Goal: Task Accomplishment & Management: Manage account settings

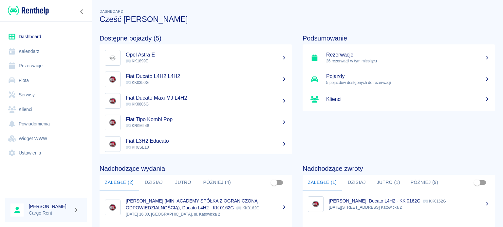
click at [17, 22] on div "Dashboard Kalendarz Rezerwacje Flota Serwisy Klienci Powiadomienia Widget WWW U…" at bounding box center [46, 95] width 92 height 147
click at [32, 9] on img at bounding box center [28, 10] width 41 height 11
click at [266, 212] on p "[DATE] 16:00, [GEOGRAPHIC_DATA], ul. Katowicka 2" at bounding box center [206, 215] width 161 height 6
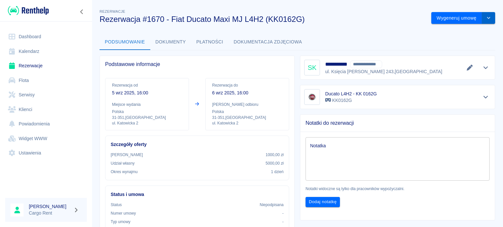
click at [482, 19] on button "drop-down" at bounding box center [488, 18] width 13 height 12
click at [465, 33] on li "Modyfikuj rezerwację" at bounding box center [457, 31] width 53 height 11
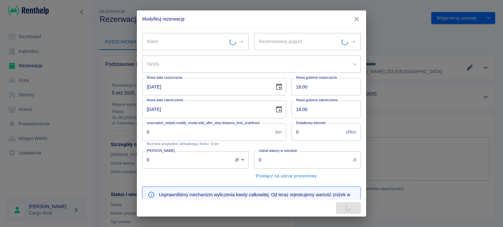
type input "Ducato L4H2 - KK 0162G - KK0162G"
type input "a5dbbe01-66d9-4a5a-a8e6-7ca8e8534207"
type input "1000"
type input "5000"
type input "279"
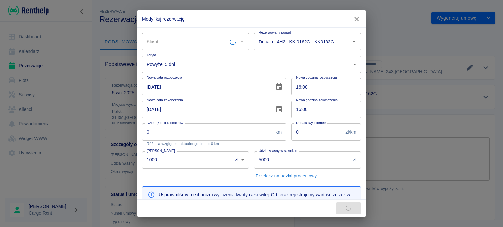
type input "Simon Kirby - MINI ACADEMY SPÓŁKA Z OGRANICZONĄ ODPOWIEDZIALNOŚCIĄ (NIP: 677249…"
click at [349, 63] on body "Używamy plików Cookies, by zapewnić Ci najlepsze możliwe doświadczenie. Aby dow…" at bounding box center [251, 113] width 503 height 227
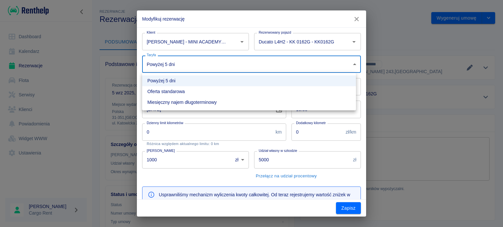
click at [349, 63] on div at bounding box center [251, 113] width 503 height 227
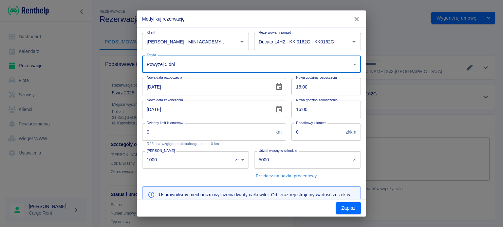
click at [275, 86] on icon "Choose date, selected date is 5 wrz 2025" at bounding box center [279, 87] width 8 height 8
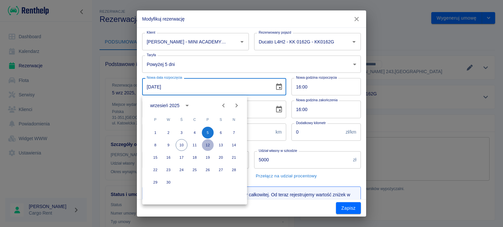
click at [209, 146] on button "12" at bounding box center [208, 145] width 12 height 12
type input "12-09-2025"
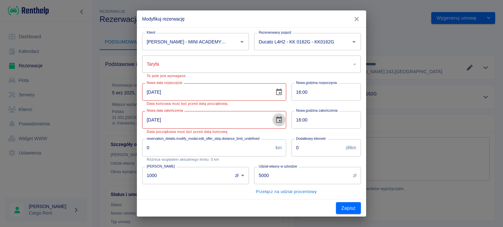
click at [273, 124] on button "Choose date, selected date is 6 wrz 2025" at bounding box center [278, 120] width 13 height 13
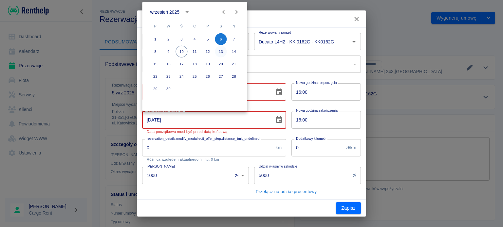
click at [221, 53] on button "13" at bounding box center [221, 52] width 12 height 12
type input "13-09-2025"
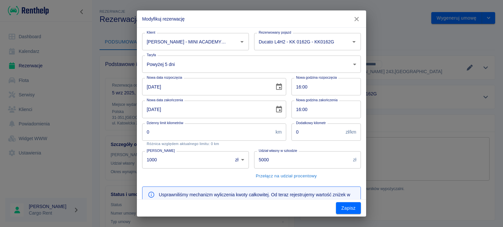
click at [277, 66] on body "Używamy plików Cookies, by zapewnić Ci najlepsze możliwe doświadczenie. Aby dow…" at bounding box center [251, 113] width 503 height 227
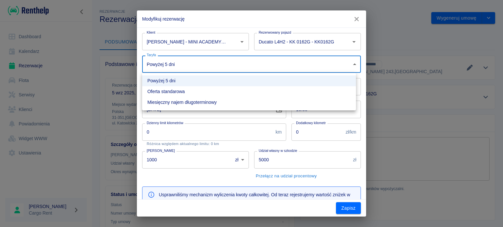
click at [259, 92] on li "Oferta standarowa" at bounding box center [249, 91] width 214 height 11
type input "9ca6d182-800d-499d-9d1e-8d3d0f6f90de"
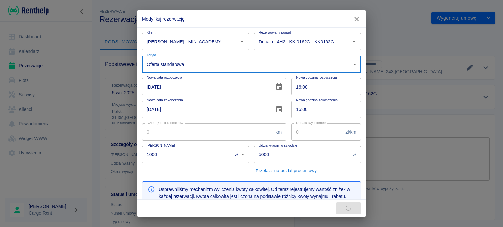
type input "309"
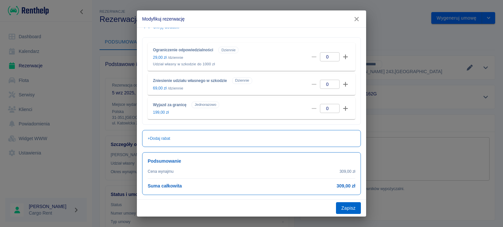
click at [344, 203] on button "Zapisz" at bounding box center [348, 209] width 25 height 12
click at [344, 210] on button "Zapisz" at bounding box center [348, 209] width 25 height 12
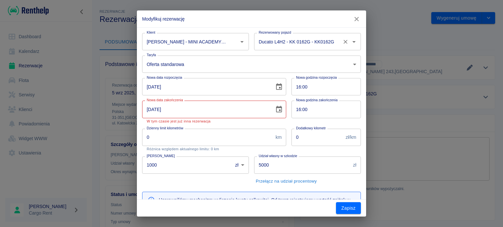
click at [334, 40] on div "Ducato L4H2 - KK 0162G - KK0162G Rezerwowany pojazd" at bounding box center [307, 41] width 107 height 17
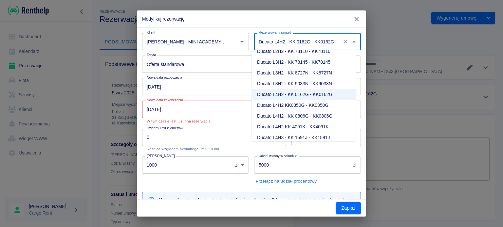
scroll to position [52, 0]
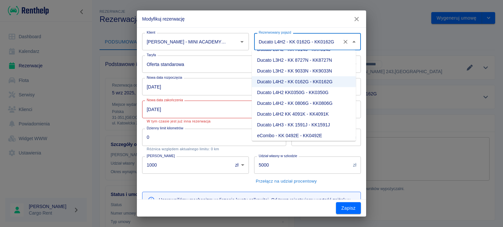
click at [316, 120] on li "Ducato L4H3 - KK 1591J - KK1591J" at bounding box center [304, 125] width 104 height 11
type input "Ducato L4H3 - KK 1591J - KK1591J"
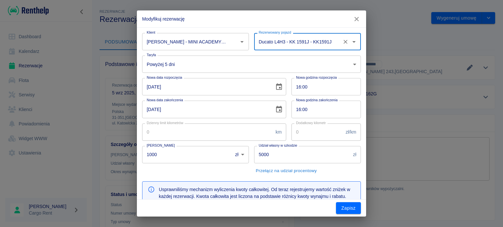
type input "bc549e20-c587-477b-b1fc-8a1a8dce62ed"
type input "289"
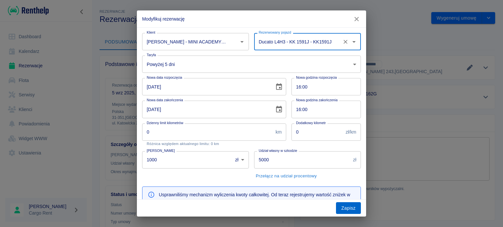
click at [348, 208] on button "Zapisz" at bounding box center [348, 209] width 25 height 12
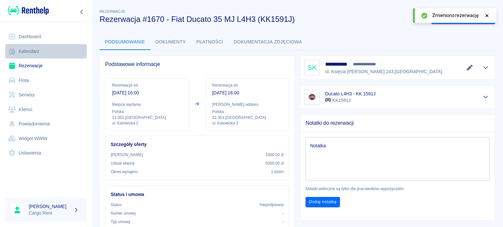
click at [18, 53] on link "Kalendarz" at bounding box center [45, 51] width 81 height 15
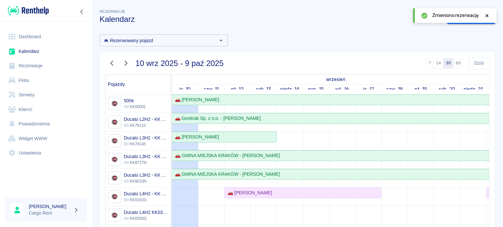
click at [38, 14] on img at bounding box center [28, 10] width 41 height 11
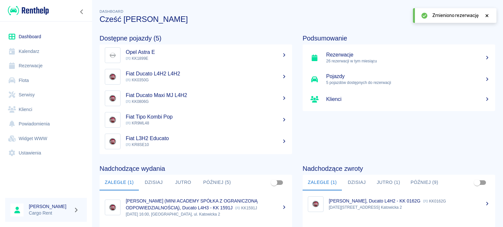
scroll to position [3, 0]
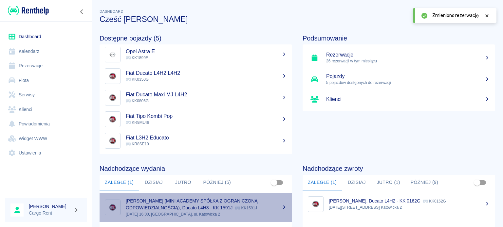
click at [249, 203] on div "[PERSON_NAME] (MINI ACADEMY SPÓŁKA Z OGRANICZONĄ ODPOWIEDZIALNOŚCIĄ), Ducato L4…" at bounding box center [206, 205] width 161 height 14
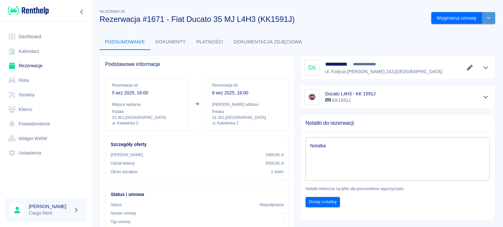
click at [484, 14] on button "drop-down" at bounding box center [488, 18] width 13 height 12
click at [456, 32] on li "Modyfikuj rezerwację" at bounding box center [457, 31] width 53 height 11
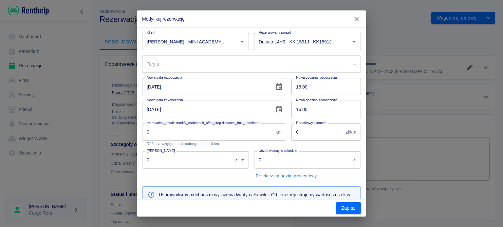
type input "bc549e20-c587-477b-b1fc-8a1a8dce62ed"
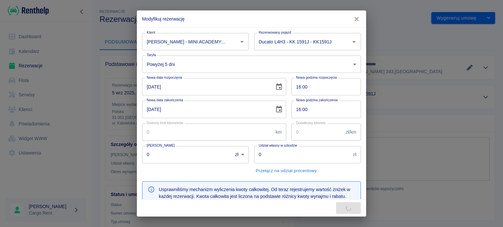
type input "1000"
type input "5000"
type input "289"
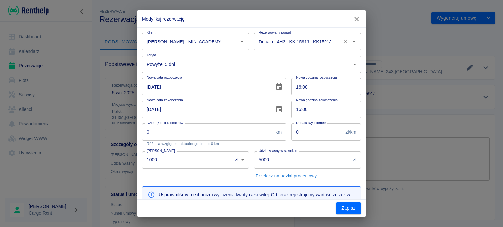
click at [313, 45] on input "Ducato L4H3 - KK 1591J - KK1591J" at bounding box center [298, 41] width 82 height 11
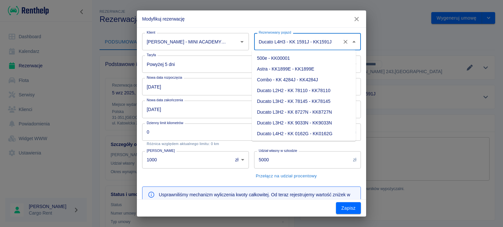
scroll to position [41, 0]
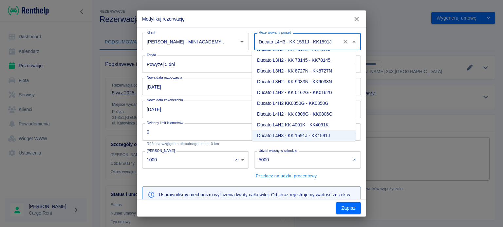
click at [306, 98] on li "Ducato L4H2 KK0350G - KK0350G" at bounding box center [304, 103] width 104 height 11
type input "Ducato L4H2 KK0350G - KK0350G"
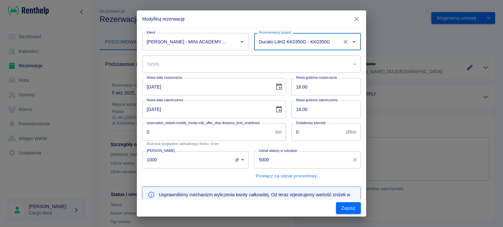
type input "2e633803-d977-4efc-8e93-b3f6838b0c9a"
type input "309"
click at [276, 85] on icon "Choose date, selected date is 5 wrz 2025" at bounding box center [279, 86] width 6 height 7
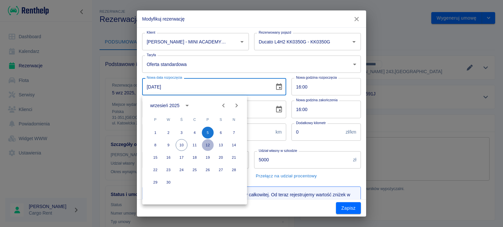
click at [204, 146] on button "12" at bounding box center [208, 145] width 12 height 12
type input "12-09-2025"
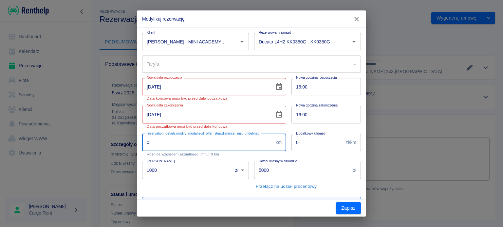
click at [220, 146] on input "0" at bounding box center [207, 142] width 131 height 17
click at [275, 114] on icon "Choose date, selected date is 6 wrz 2025" at bounding box center [279, 115] width 8 height 8
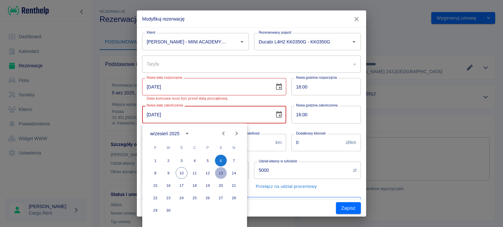
click at [219, 172] on button "13" at bounding box center [221, 174] width 12 height 12
type input "13-09-2025"
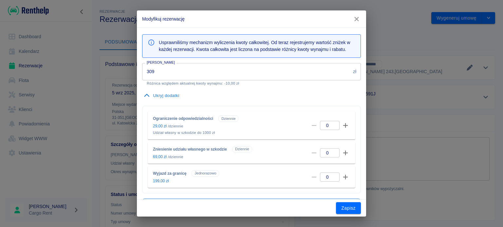
scroll to position [221, 0]
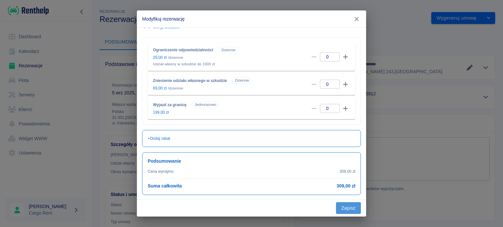
click at [355, 214] on button "Zapisz" at bounding box center [348, 209] width 25 height 12
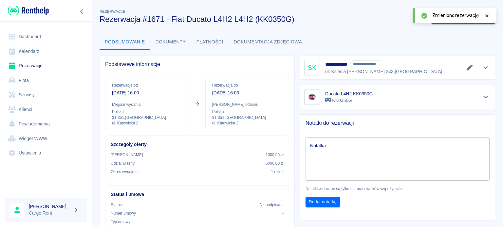
click at [41, 14] on img at bounding box center [28, 10] width 41 height 11
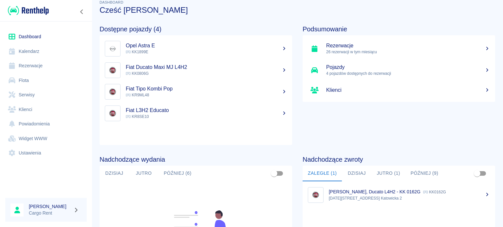
scroll to position [5, 0]
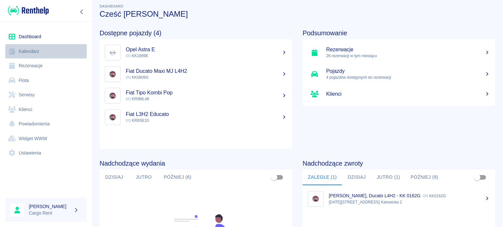
click at [45, 50] on link "Kalendarz" at bounding box center [45, 51] width 81 height 15
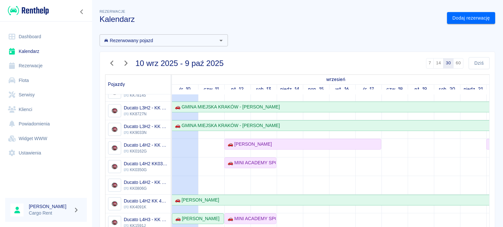
scroll to position [60, 0]
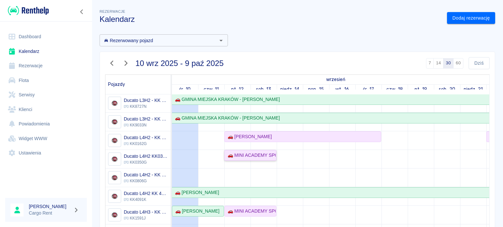
click at [237, 152] on div "🚗 MINI ACADEMY SPÓŁKA Z OGRANICZONĄ ODPOWIEDZIALNOŚCIĄ - Simon Kirby" at bounding box center [250, 155] width 51 height 7
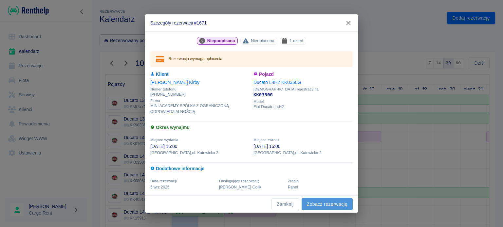
click at [316, 205] on link "Zobacz rezerwację" at bounding box center [326, 205] width 51 height 12
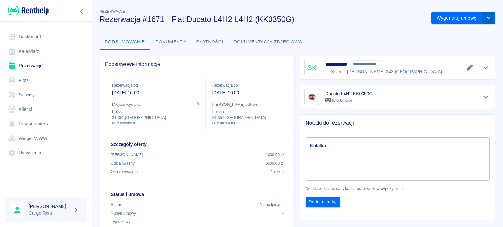
click at [489, 19] on button "drop-down" at bounding box center [488, 18] width 13 height 12
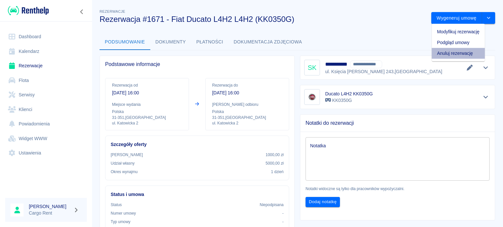
click at [454, 57] on li "Anuluj rezerwację" at bounding box center [457, 53] width 53 height 11
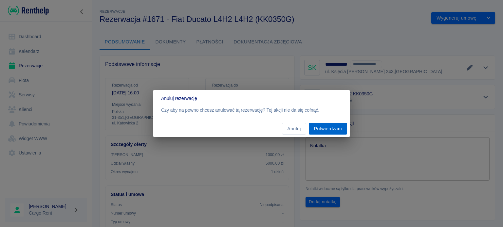
click at [334, 132] on button "Potwierdzam" at bounding box center [328, 129] width 38 height 12
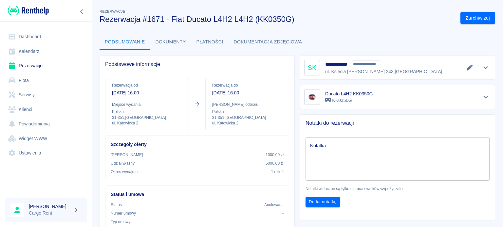
click at [37, 12] on img at bounding box center [28, 10] width 41 height 11
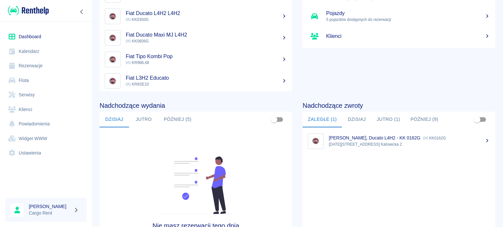
scroll to position [114, 0]
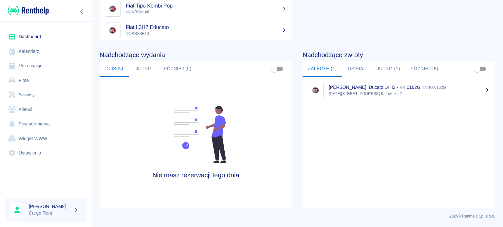
click at [178, 61] on div "Nadchodzące wydania [DATE] [DATE] Później (5) Nie masz rezerwacji tego dnia" at bounding box center [190, 125] width 203 height 168
click at [178, 62] on button "Później (5)" at bounding box center [177, 69] width 38 height 16
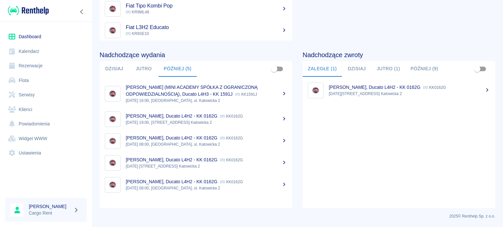
click at [280, 89] on div "[PERSON_NAME] (MINI ACADEMY SPÓŁKA Z OGRANICZONĄ ODPOWIEDZIALNOŚCIĄ), Ducato L4…" at bounding box center [206, 91] width 161 height 14
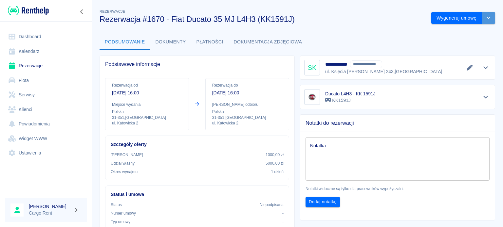
click at [485, 16] on icon "drop-down" at bounding box center [487, 18] width 5 height 4
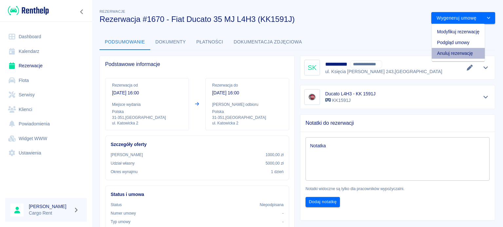
click at [458, 51] on li "Anuluj rezerwację" at bounding box center [457, 53] width 53 height 11
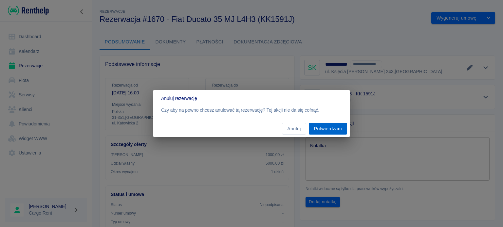
drag, startPoint x: 330, startPoint y: 122, endPoint x: 324, endPoint y: 131, distance: 10.8
click at [329, 123] on div "Anuluj Potwierdzam" at bounding box center [251, 128] width 196 height 17
click at [323, 131] on button "Potwierdzam" at bounding box center [328, 129] width 38 height 12
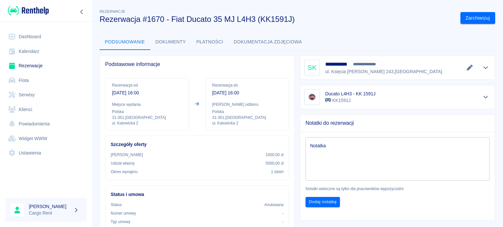
click at [38, 13] on img at bounding box center [28, 10] width 41 height 11
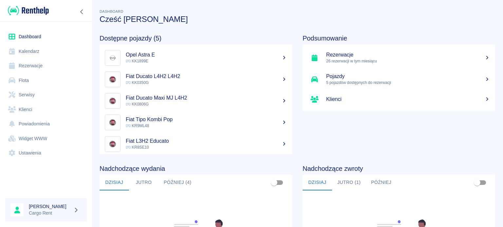
click at [29, 53] on link "Kalendarz" at bounding box center [45, 51] width 81 height 15
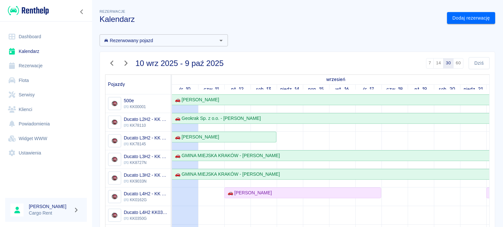
click at [36, 15] on img at bounding box center [28, 10] width 41 height 11
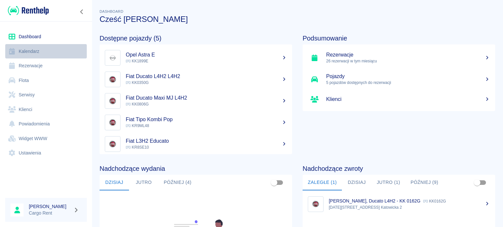
click at [45, 54] on link "Kalendarz" at bounding box center [45, 51] width 81 height 15
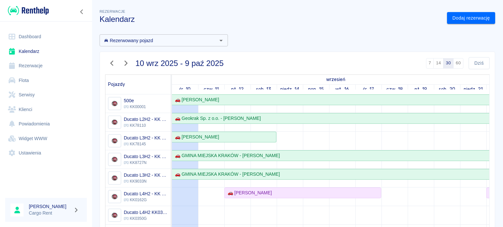
click at [109, 64] on icon "button" at bounding box center [112, 63] width 9 height 7
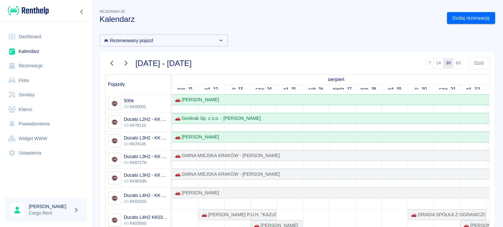
click at [105, 61] on button "button" at bounding box center [112, 63] width 14 height 12
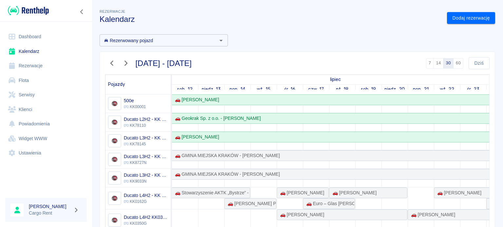
click at [105, 61] on button "button" at bounding box center [112, 63] width 14 height 12
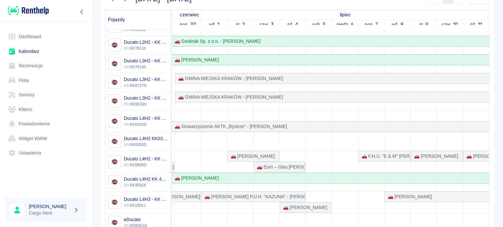
scroll to position [61, 478]
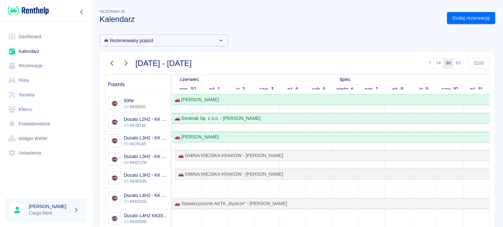
click at [121, 61] on button "button" at bounding box center [126, 63] width 14 height 12
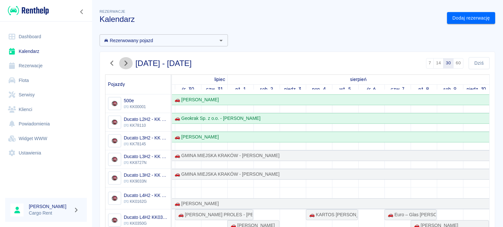
click at [127, 64] on icon "button" at bounding box center [125, 63] width 9 height 7
